Goal: Check status: Check status

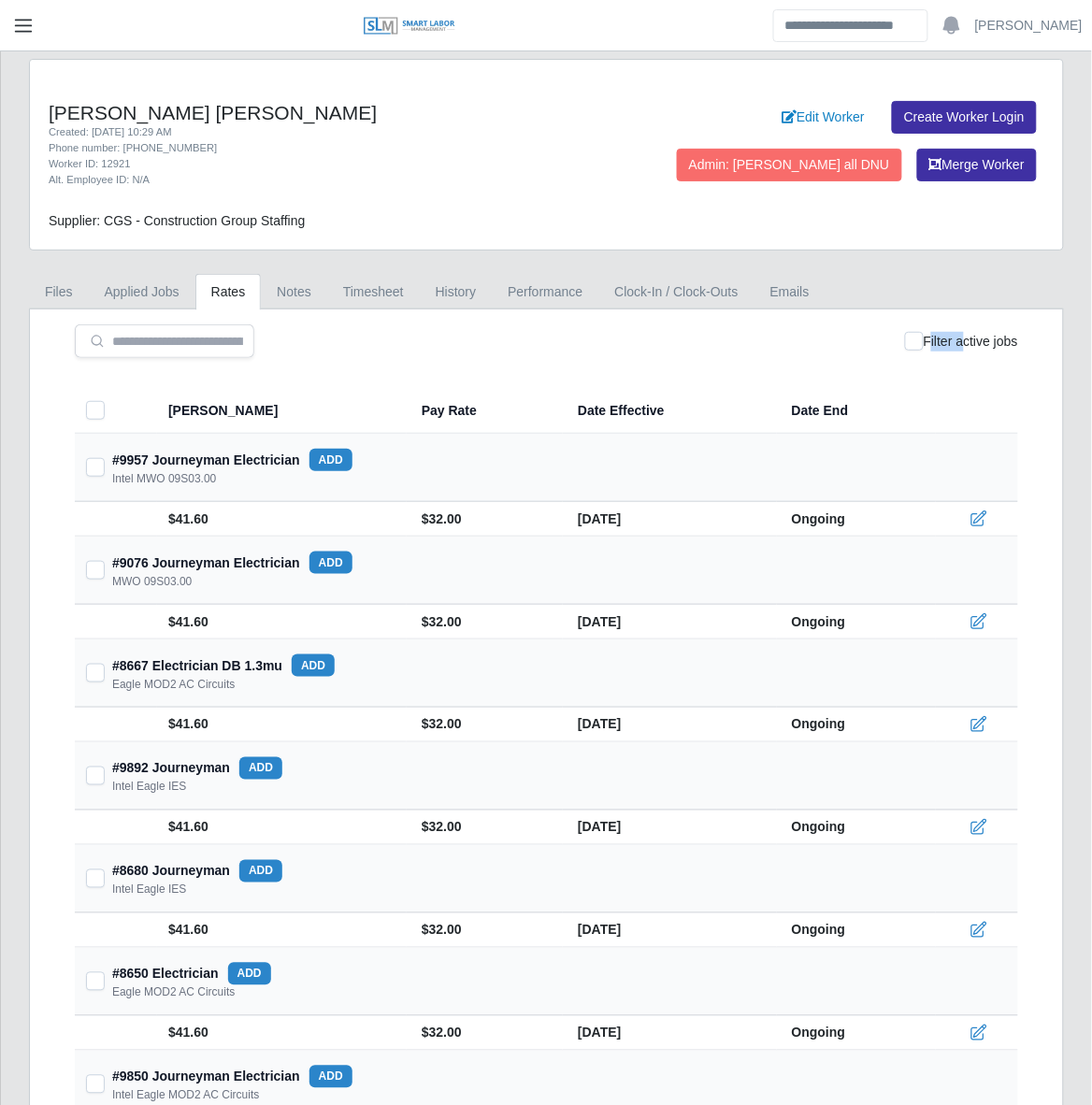
click at [31, 25] on span "button" at bounding box center [24, 25] width 24 height 22
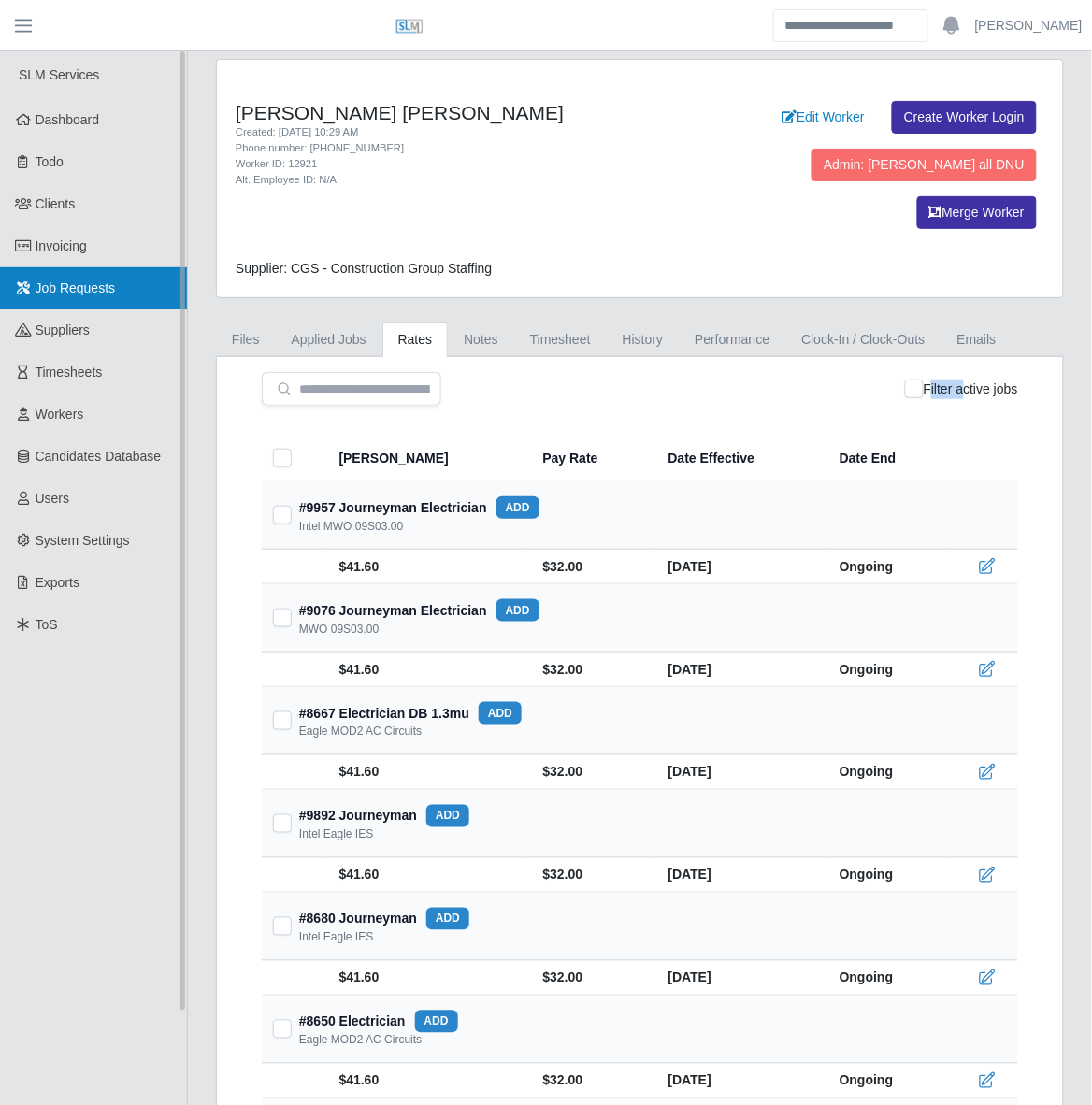
click at [68, 288] on span "Job Requests" at bounding box center [75, 288] width 80 height 15
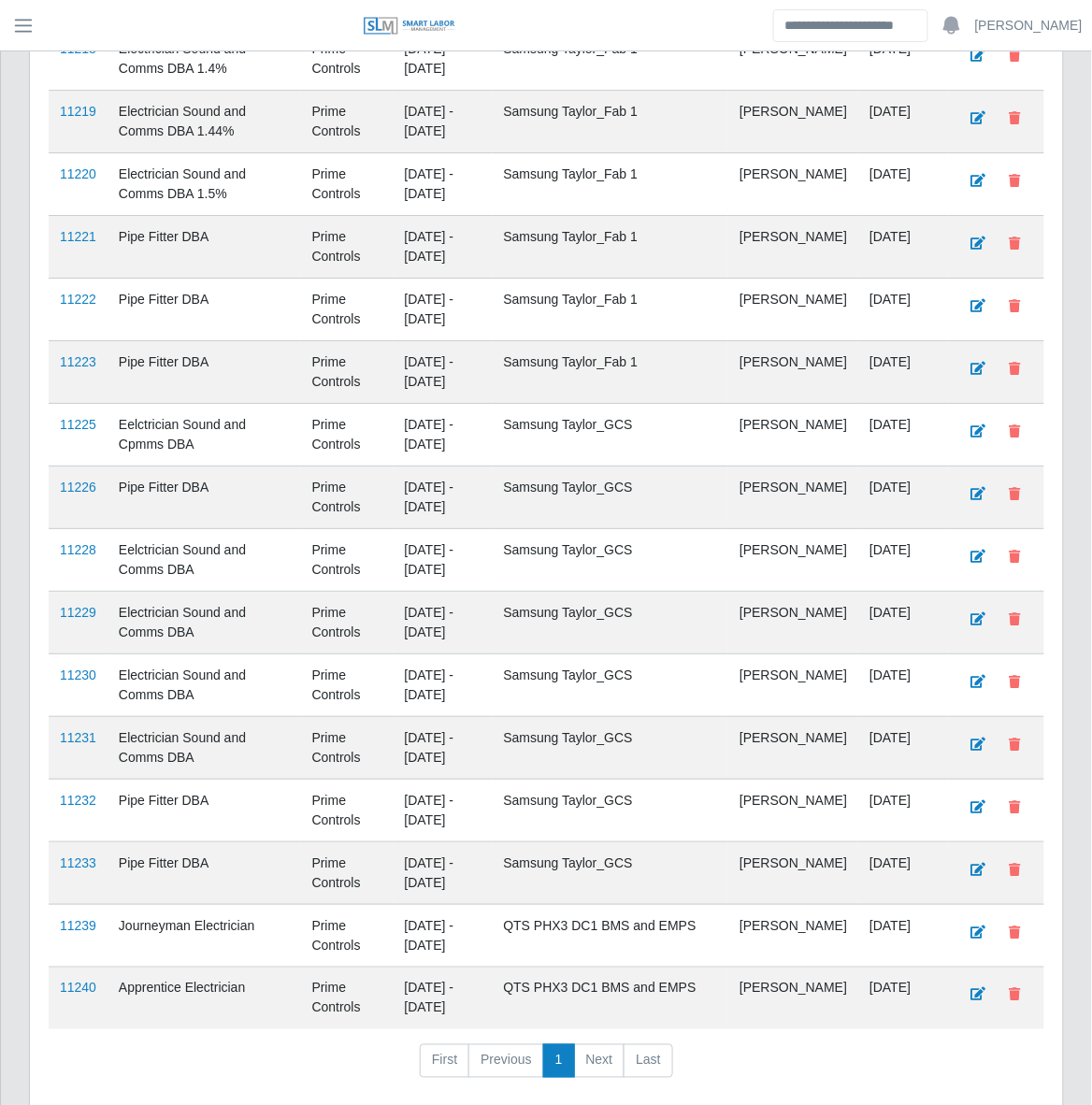
scroll to position [1286, 0]
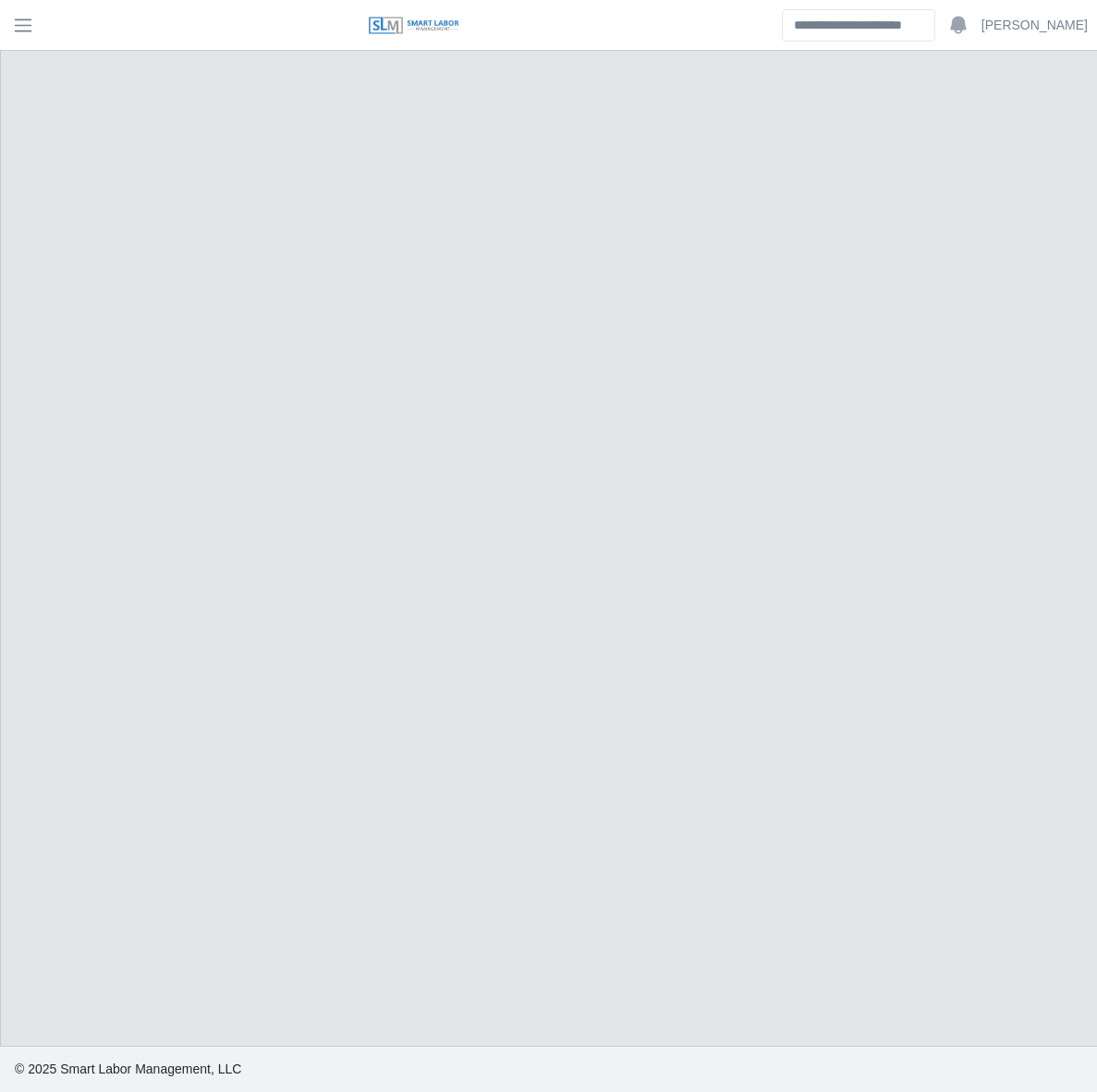
select select "****"
